Goal: Book appointment/travel/reservation

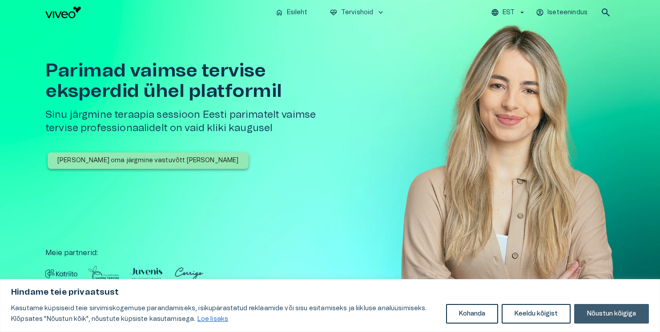
click at [598, 314] on button "Nõustun kõigiga" at bounding box center [611, 314] width 75 height 20
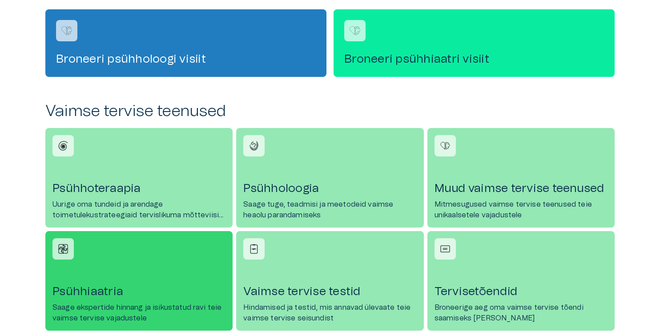
click at [141, 268] on link "Psühhiaatria Saage ekspertide hinnang ja isikustatud [PERSON_NAME] vaimse tervi…" at bounding box center [138, 281] width 187 height 100
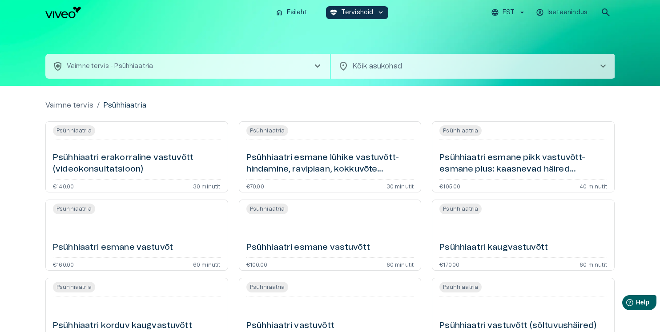
click at [367, 156] on h6 "Psühhiaatri esmane lühike vastuvõtt- hindamine, raviplaan, kokkuvõte (videokons…" at bounding box center [330, 164] width 168 height 24
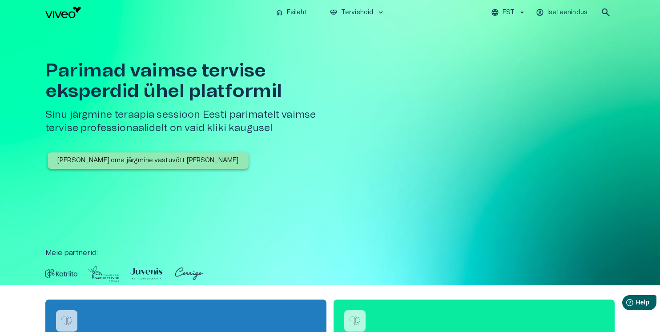
scroll to position [291, 0]
